Goal: Find contact information: Find contact information

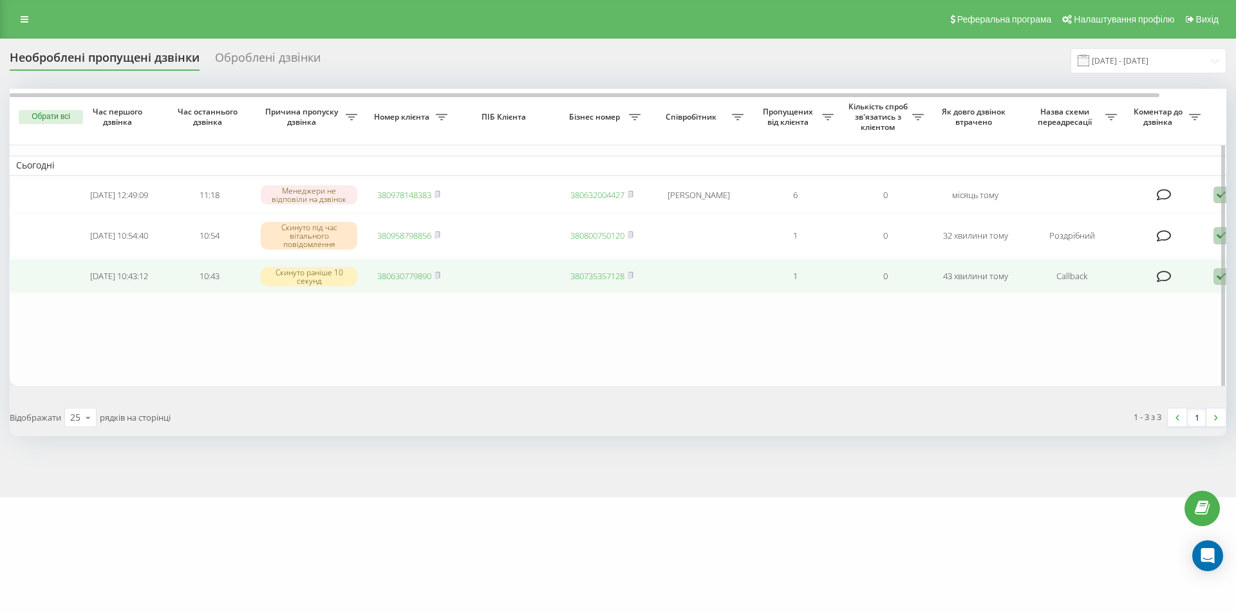
click at [397, 281] on link "380630779890" at bounding box center [404, 276] width 54 height 12
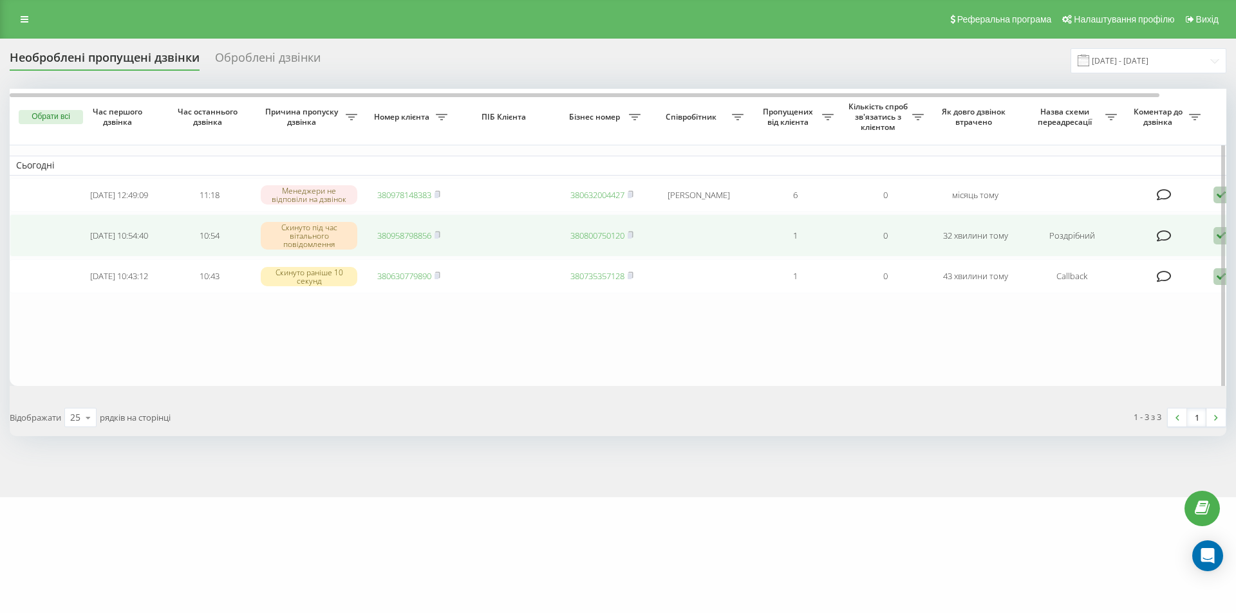
click at [407, 234] on link "380958798856" at bounding box center [404, 236] width 54 height 12
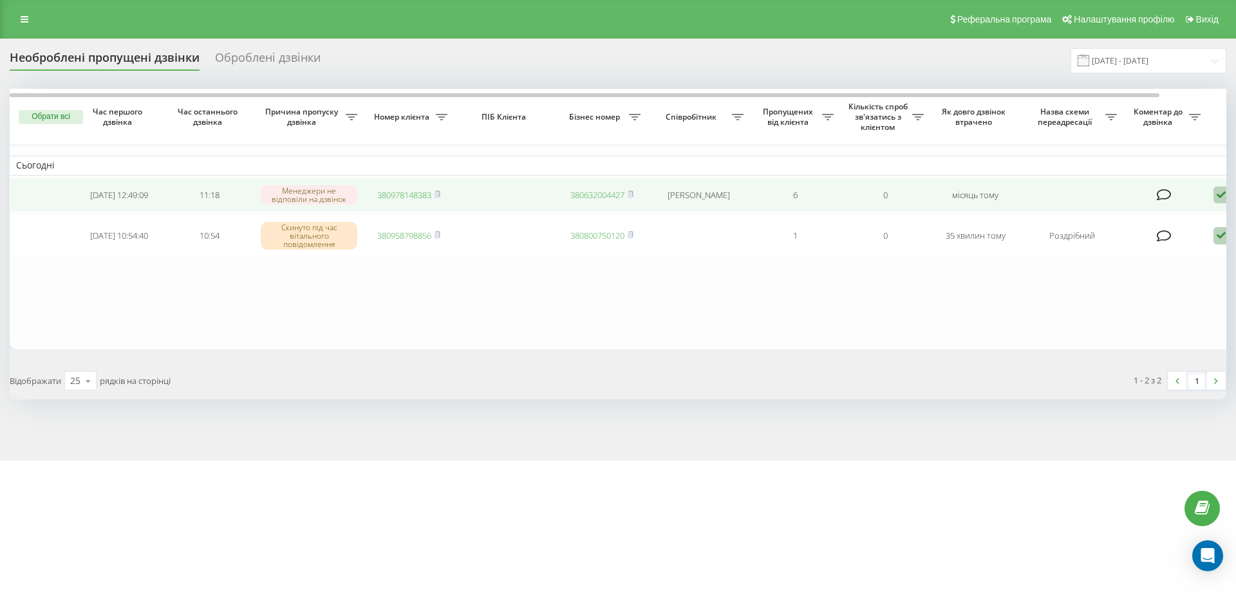
click at [408, 194] on link "380978148383" at bounding box center [404, 195] width 54 height 12
